Goal: Information Seeking & Learning: Learn about a topic

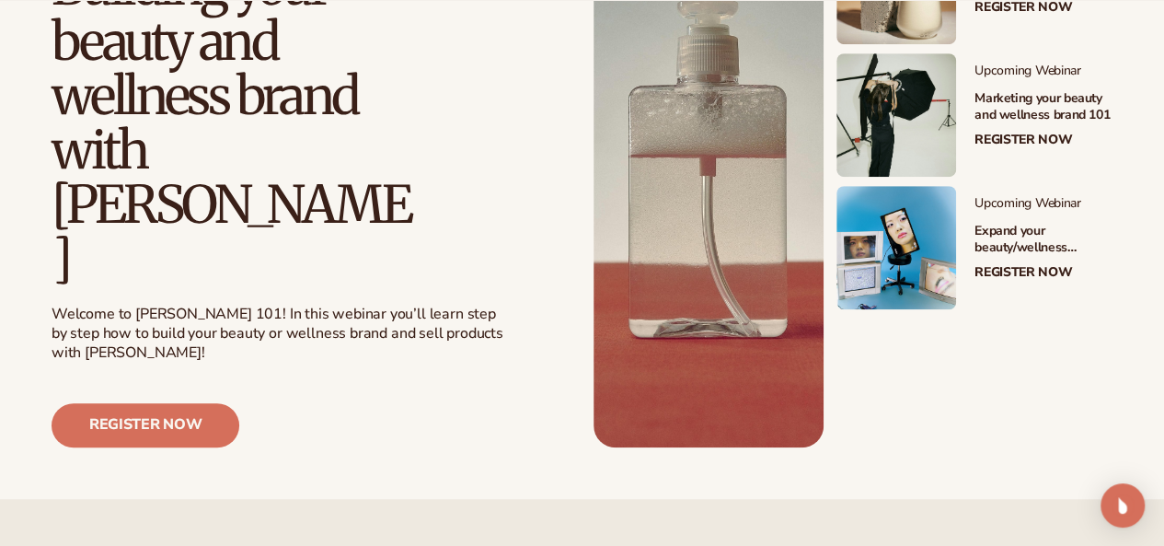
scroll to position [515, 0]
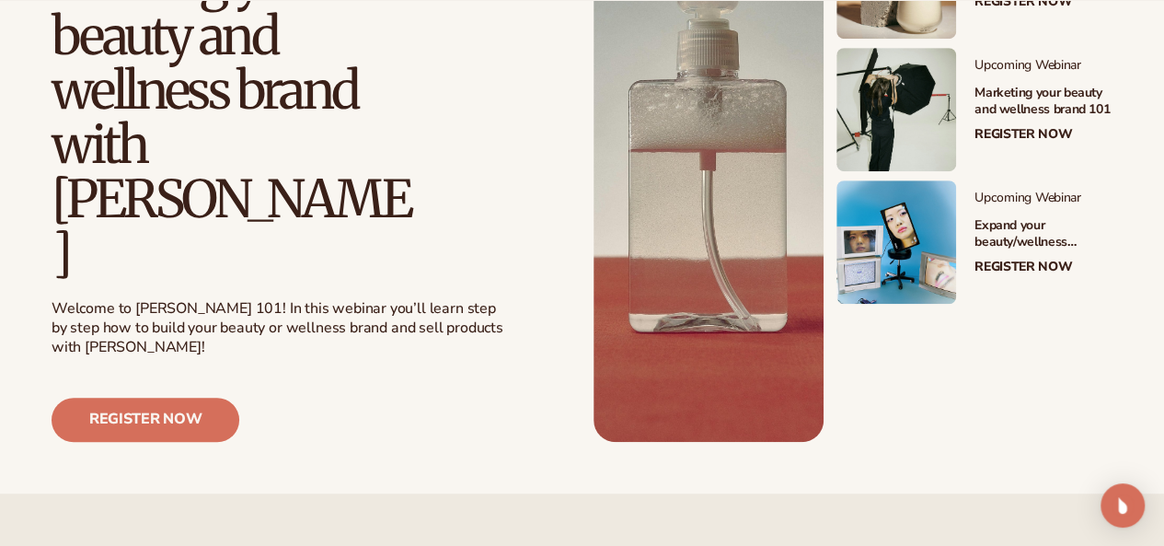
drag, startPoint x: 1168, startPoint y: 56, endPoint x: 1169, endPoint y: 119, distance: 62.6
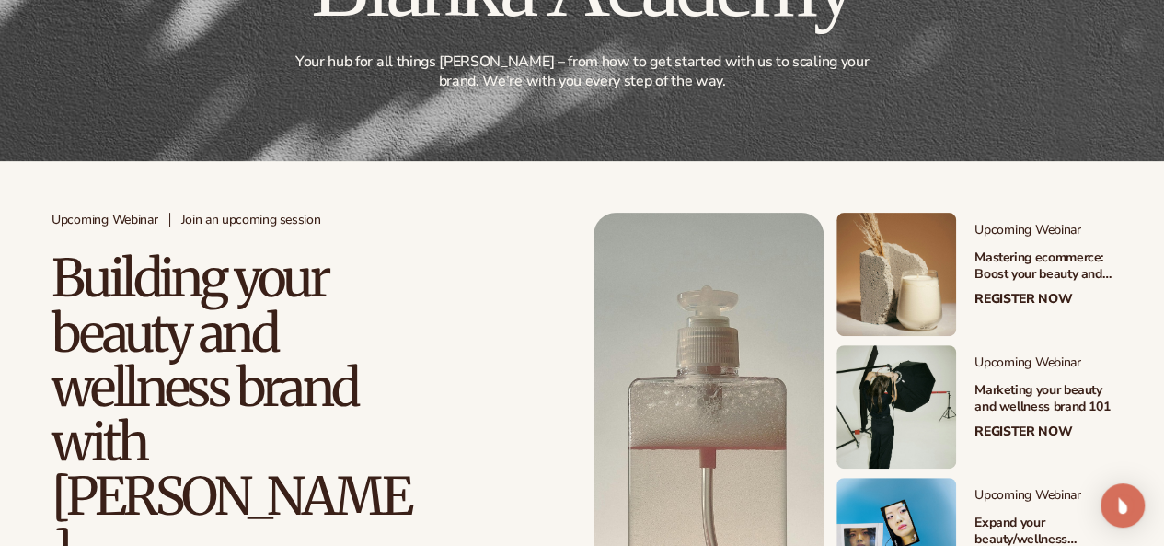
scroll to position [0, 0]
